Goal: Information Seeking & Learning: Learn about a topic

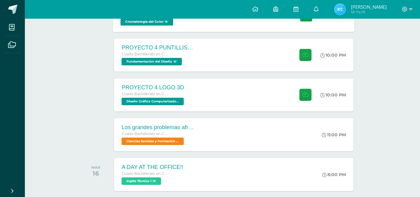
scroll to position [155, 0]
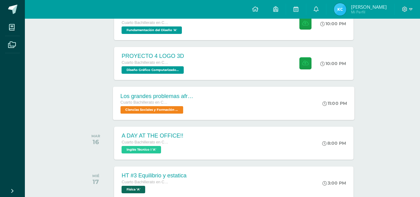
click at [230, 103] on div "Los grandes problemas afrontados Cuarto Bachillerato en CCLL con Orientación en…" at bounding box center [233, 102] width 241 height 33
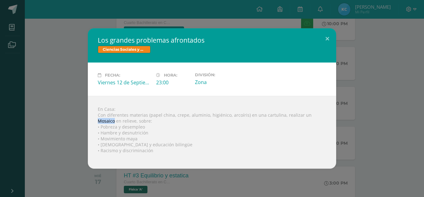
drag, startPoint x: 305, startPoint y: 113, endPoint x: 320, endPoint y: 116, distance: 15.6
click at [320, 116] on div "En Casa: Con diferentes materias (papel china, crepe, aluminio, higiénico, arco…" at bounding box center [212, 132] width 249 height 73
click at [132, 99] on div "En Casa: Con diferentes materias (papel china, crepe, aluminio, higiénico, arco…" at bounding box center [212, 132] width 249 height 73
click at [69, 84] on div "Los grandes problemas afrontados Ciencias Sociales y Formación Ciudadana Fecha:…" at bounding box center [211, 98] width 419 height 140
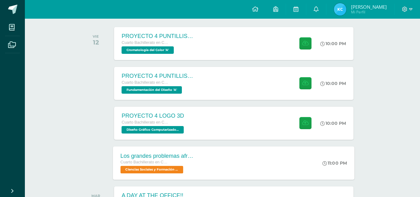
scroll to position [93, 0]
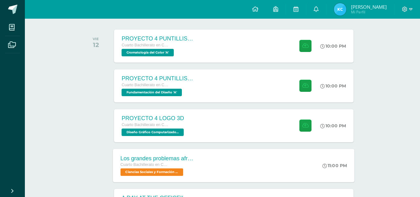
click at [221, 168] on div "Los grandes problemas afrontados Cuarto Bachillerato en CCLL con Orientación en…" at bounding box center [233, 164] width 241 height 33
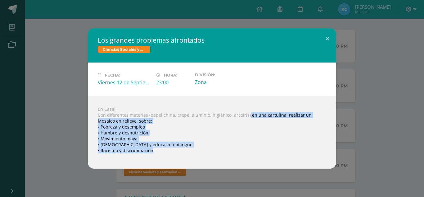
drag, startPoint x: 244, startPoint y: 116, endPoint x: 249, endPoint y: 148, distance: 32.6
click at [249, 148] on div "En Casa: Con diferentes materias (papel china, crepe, aluminio, higiénico, arco…" at bounding box center [212, 132] width 249 height 73
copy div "en una cartulina, realizar un Mosaico en relieve, sobre: • Pobreza y desempleo …"
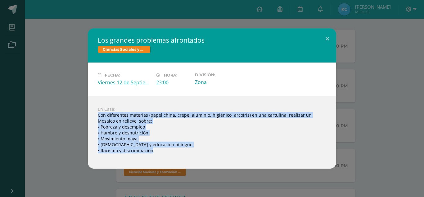
drag, startPoint x: 98, startPoint y: 113, endPoint x: 165, endPoint y: 159, distance: 81.5
click at [165, 159] on div "En Casa: Con diferentes materias (papel china, crepe, aluminio, higiénico, arco…" at bounding box center [212, 132] width 249 height 73
copy body "Con diferentes materias (papel china, crepe, aluminio, higiénico, arcoíris) en …"
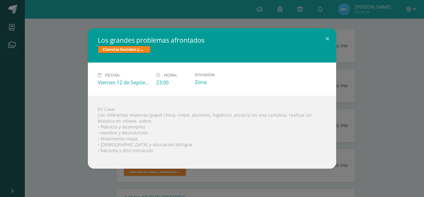
click at [201, 102] on div "En Casa: Con diferentes materias (papel china, crepe, aluminio, higiénico, arco…" at bounding box center [212, 132] width 249 height 73
click at [98, 74] on icon at bounding box center [99, 75] width 3 height 4
click at [64, 71] on div "Los grandes problemas afrontados Ciencias Sociales y Formación Ciudadana Fecha:…" at bounding box center [211, 98] width 419 height 140
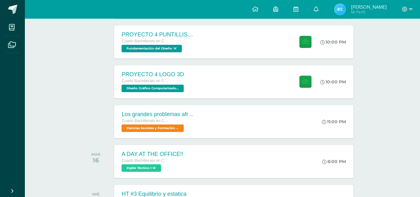
scroll to position [217, 0]
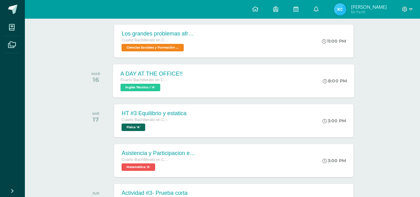
click at [201, 72] on div "A DAY AT THE OFFICE!! Cuarto Bachillerato en CCLL con Orientación en Diseño Grá…" at bounding box center [233, 80] width 241 height 33
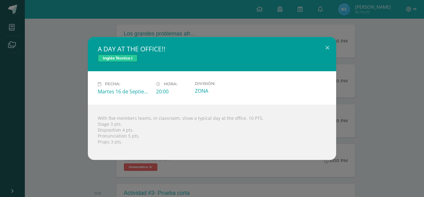
click at [44, 75] on div "A DAY AT THE OFFICE!! Inglés Técnico I Fecha: [DATE] Hora: 20:00 División:" at bounding box center [211, 98] width 419 height 122
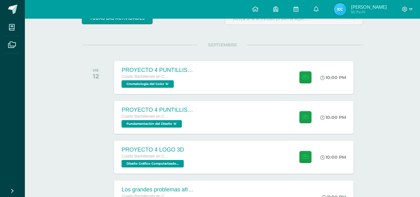
scroll to position [62, 0]
